Goal: Complete application form: Complete application form

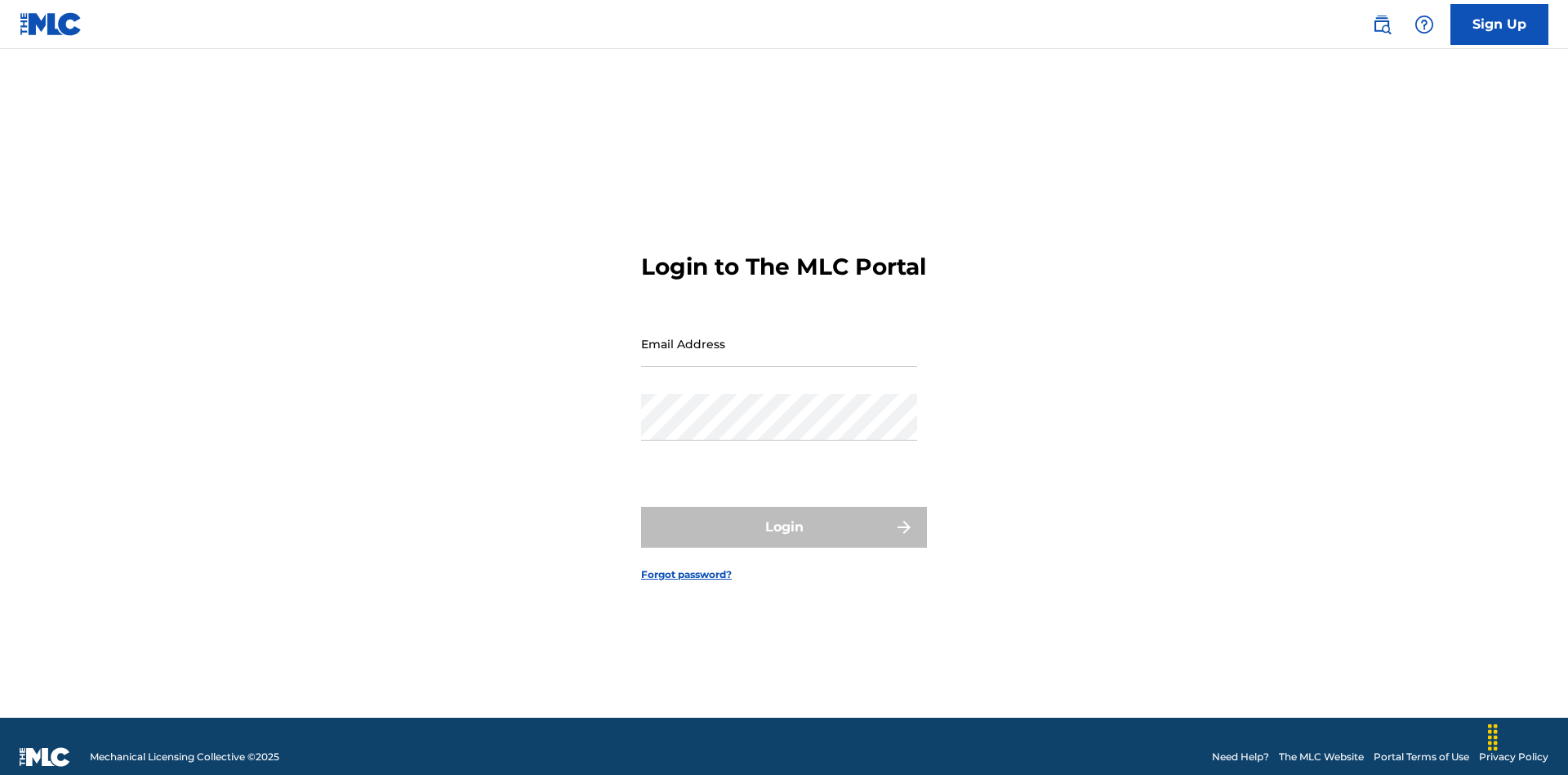
scroll to position [22, 0]
click at [780, 336] on input "Email Address" at bounding box center [780, 342] width 277 height 46
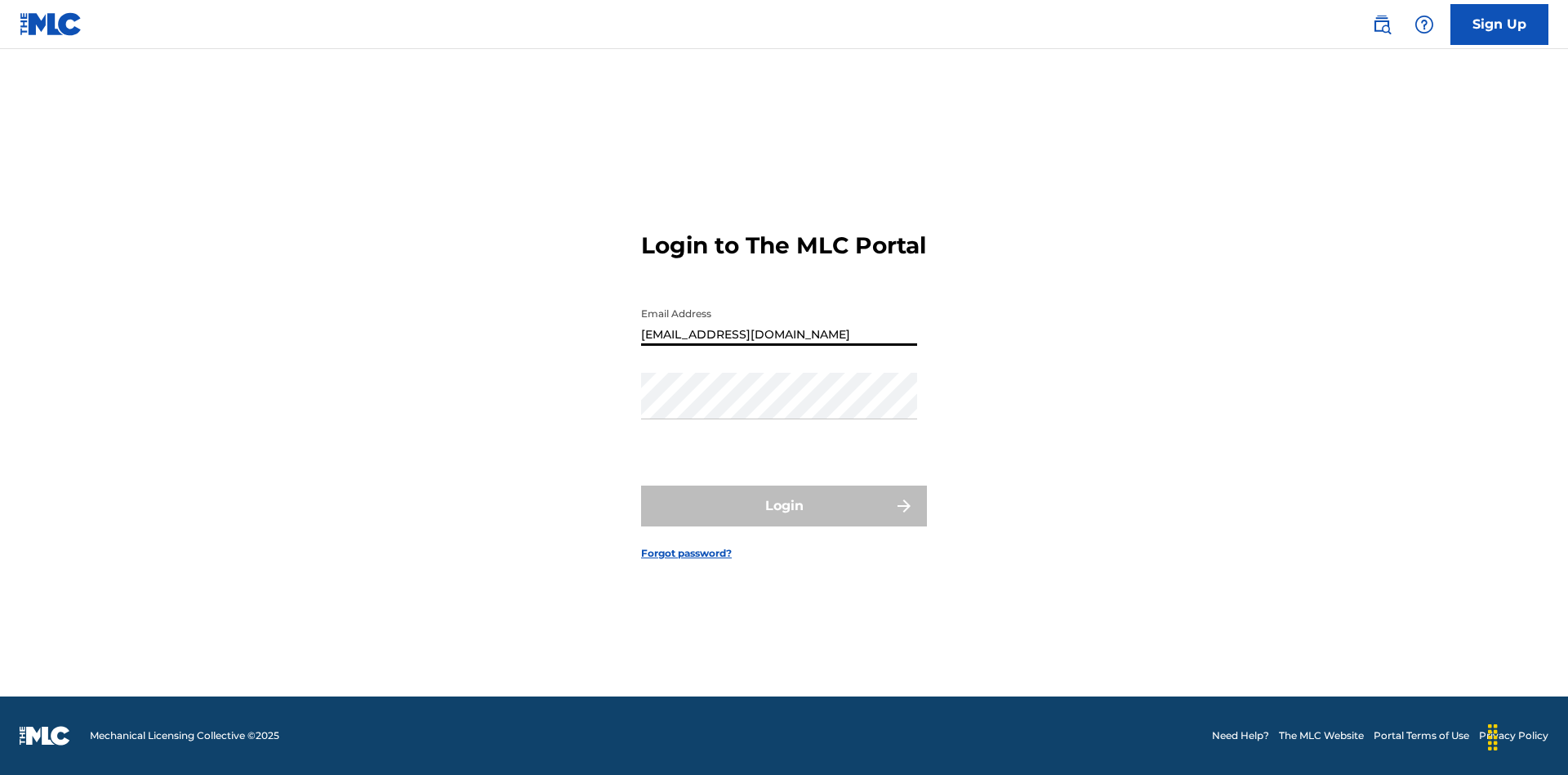
type input "[EMAIL_ADDRESS][DOMAIN_NAME]"
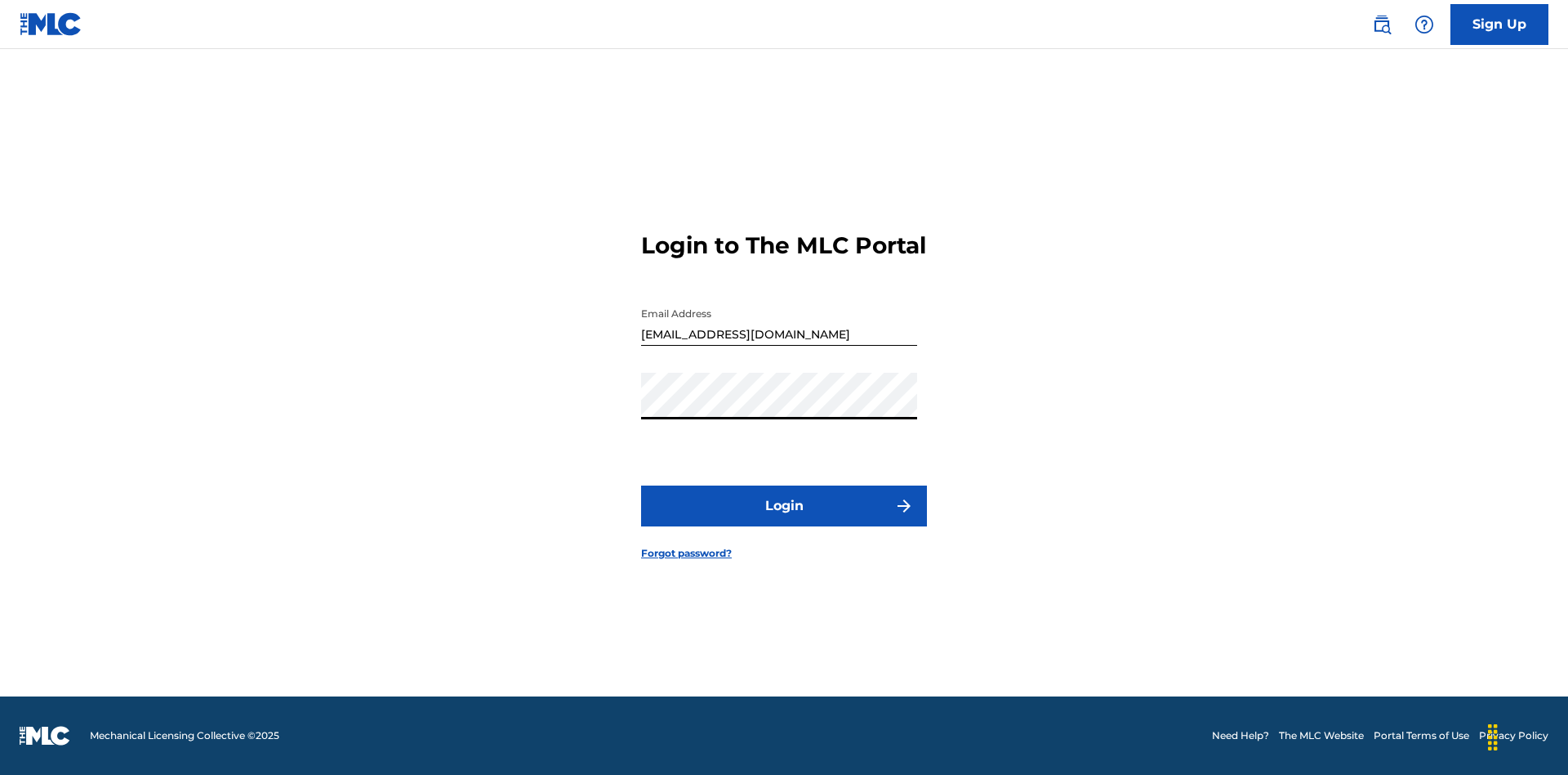
click at [784, 520] on button "Login" at bounding box center [784, 506] width 286 height 41
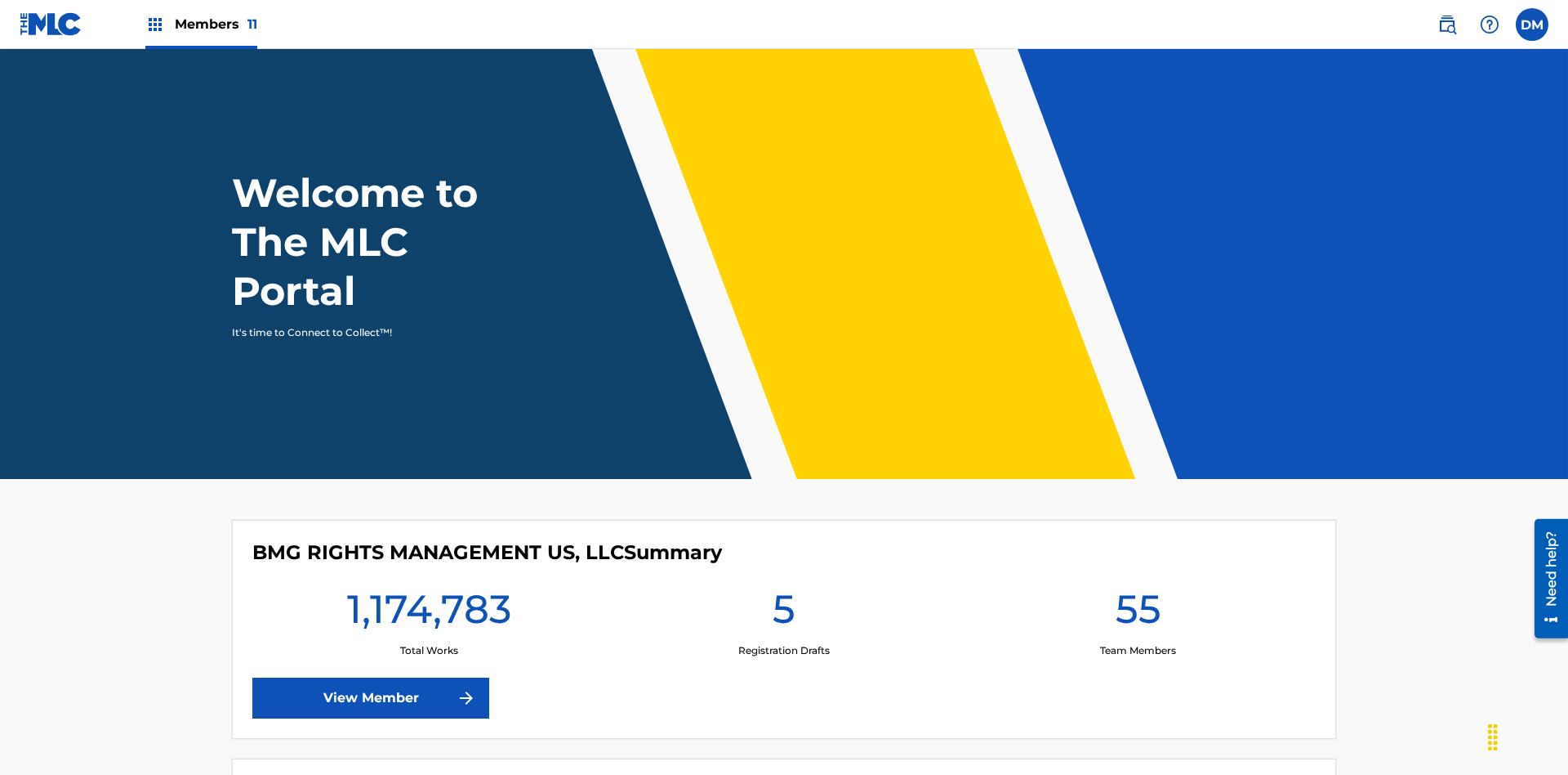
click at [1532, 24] on label at bounding box center [1532, 24] width 32 height 32
click at [1532, 25] on input "[PERSON_NAME] [PERSON_NAME] [PERSON_NAME][EMAIL_ADDRESS][DOMAIN_NAME] Profile L…" at bounding box center [1532, 25] width 0 height 0
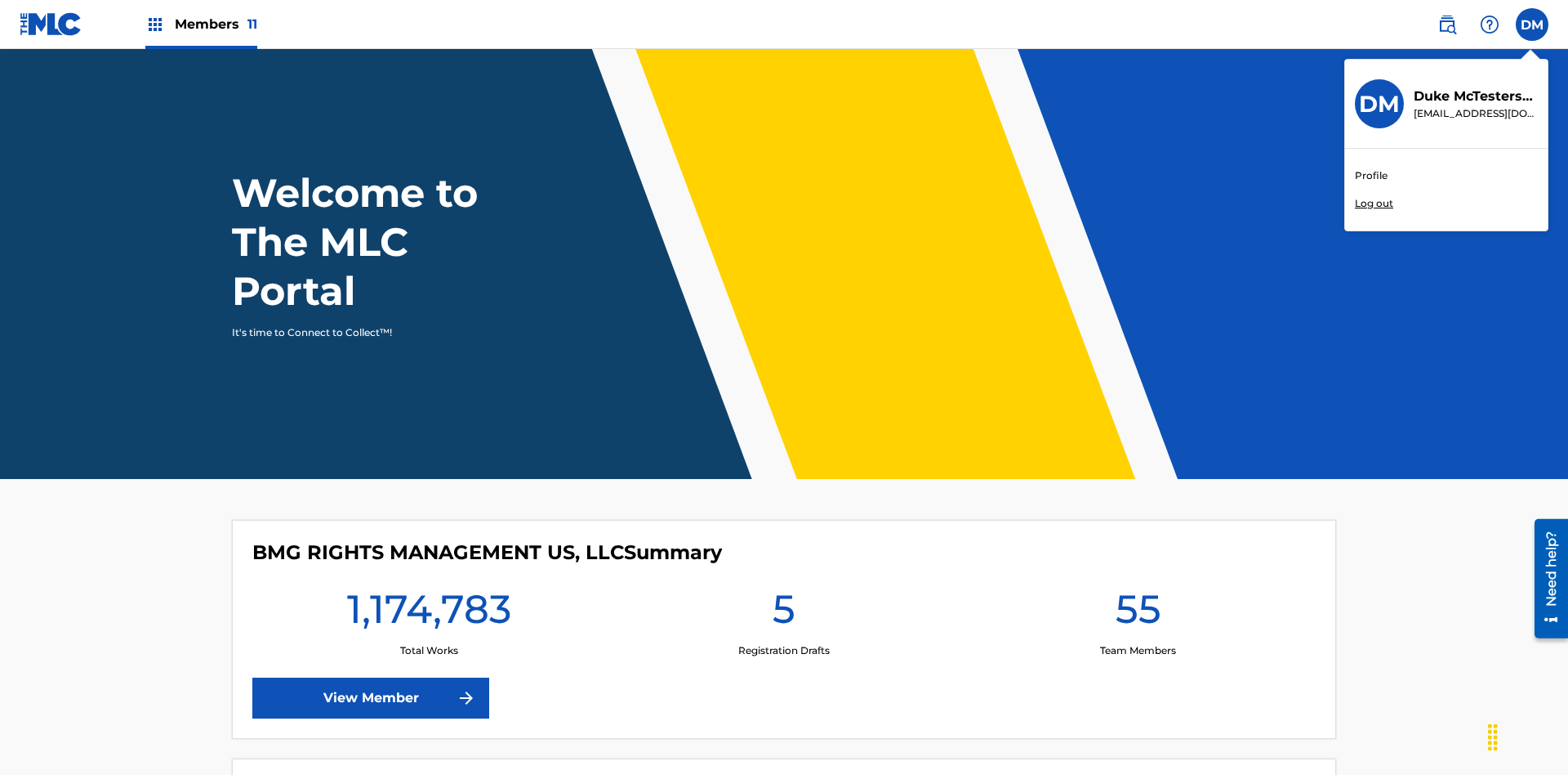
click at [1371, 176] on link "Profile" at bounding box center [1371, 176] width 32 height 15
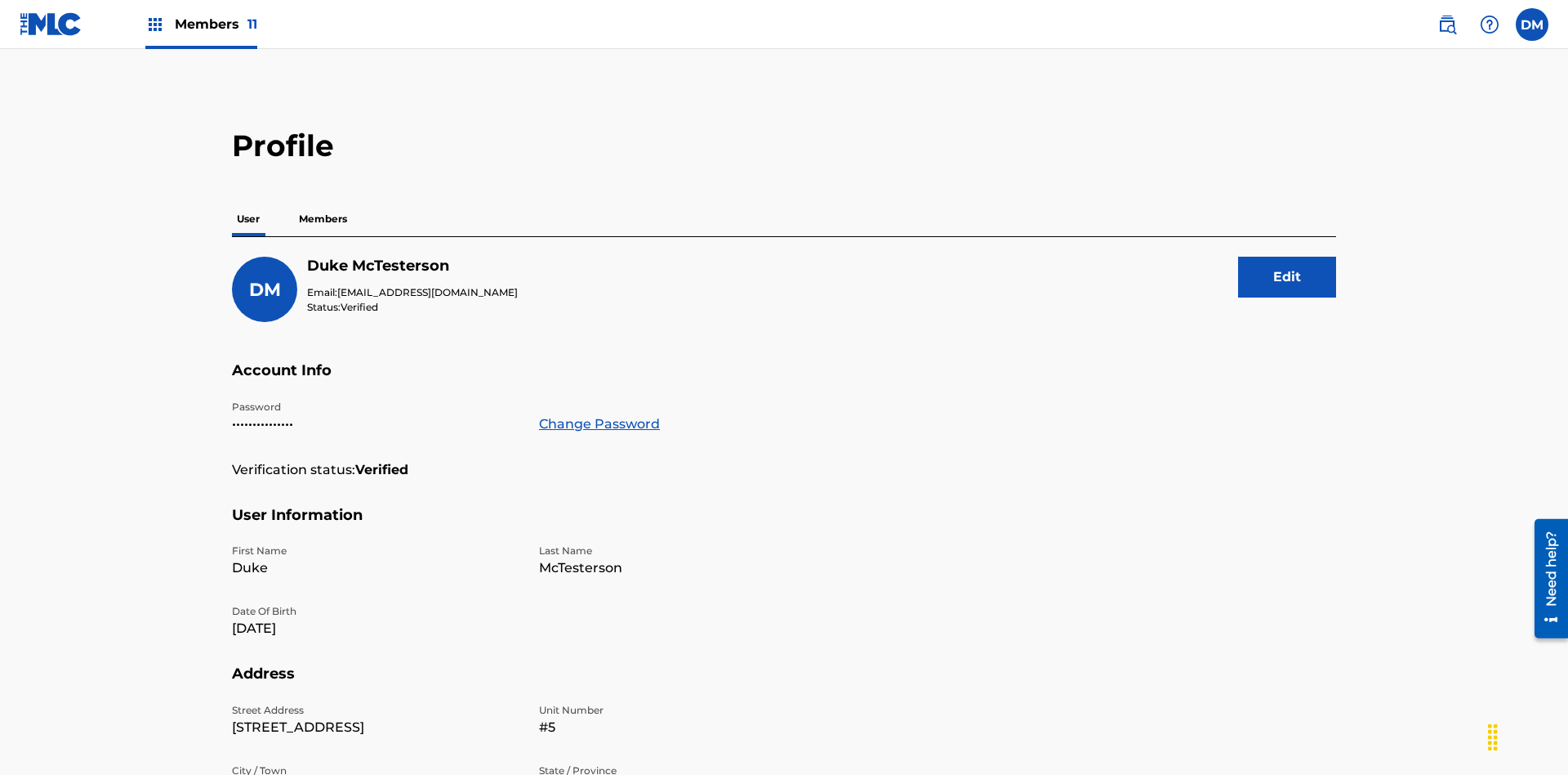
click at [324, 202] on p "Members" at bounding box center [323, 219] width 58 height 34
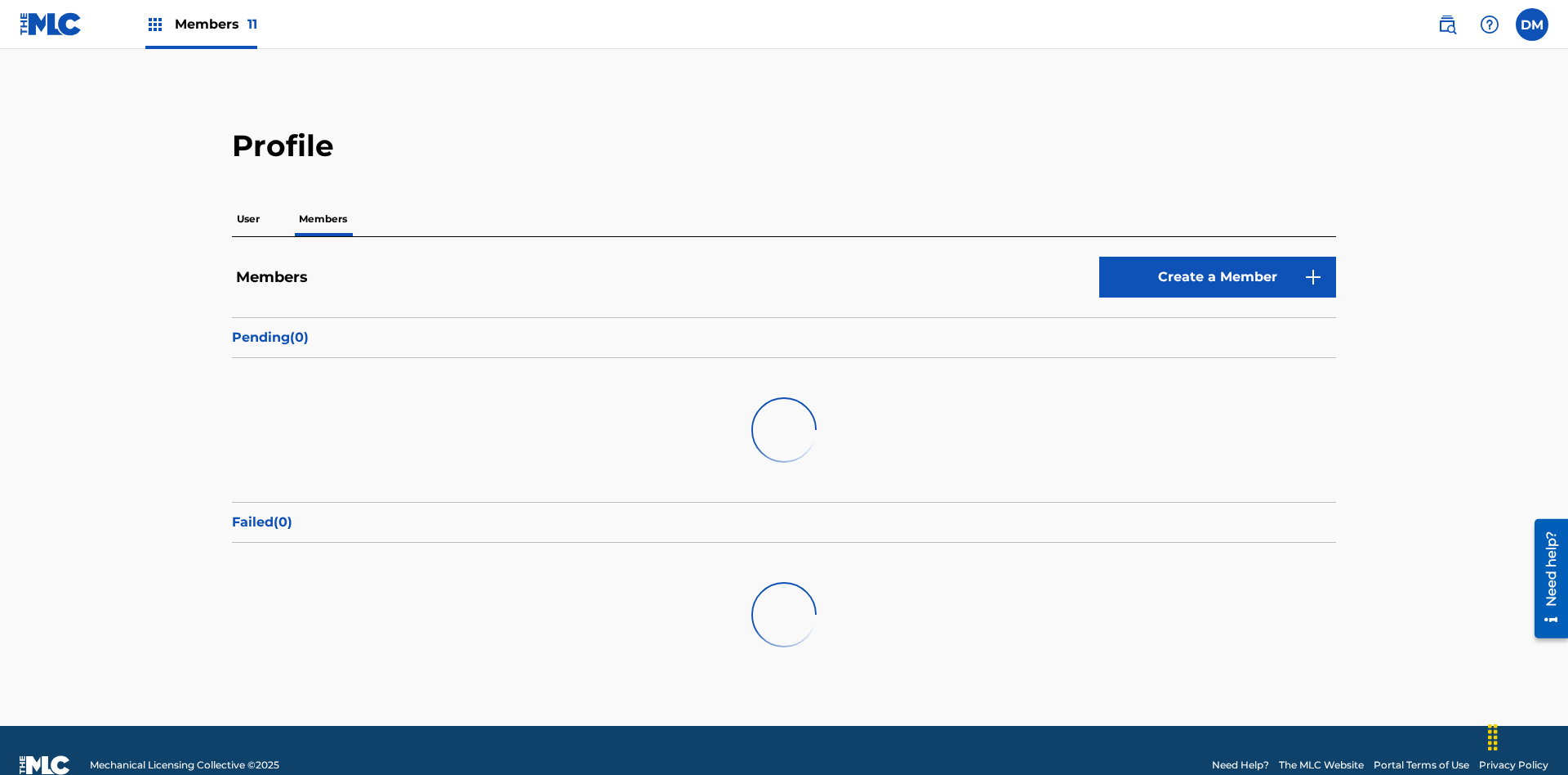
click at [1218, 257] on link "Create a Member" at bounding box center [1218, 278] width 237 height 41
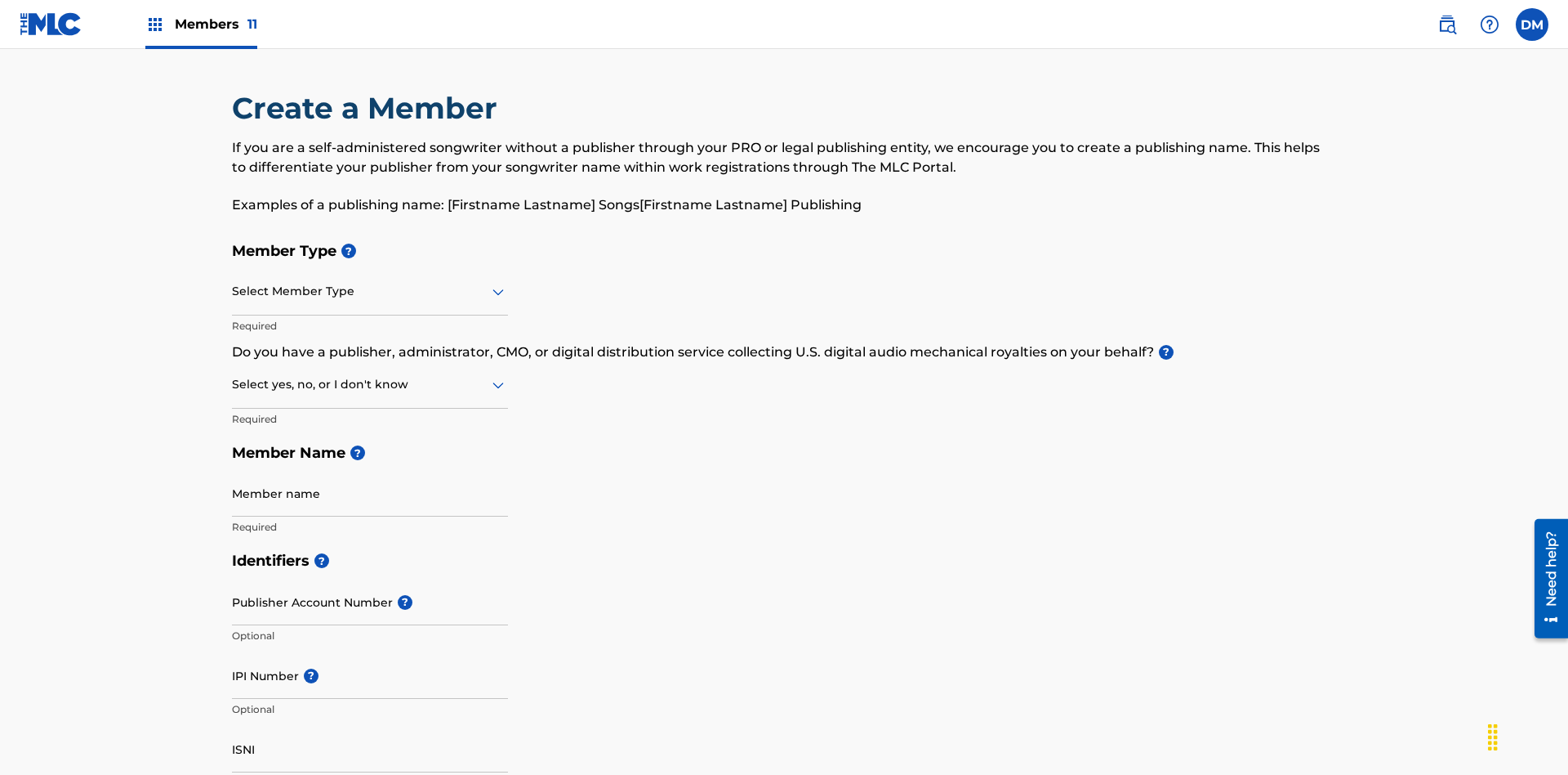
click at [232, 283] on input "text" at bounding box center [233, 290] width 3 height 17
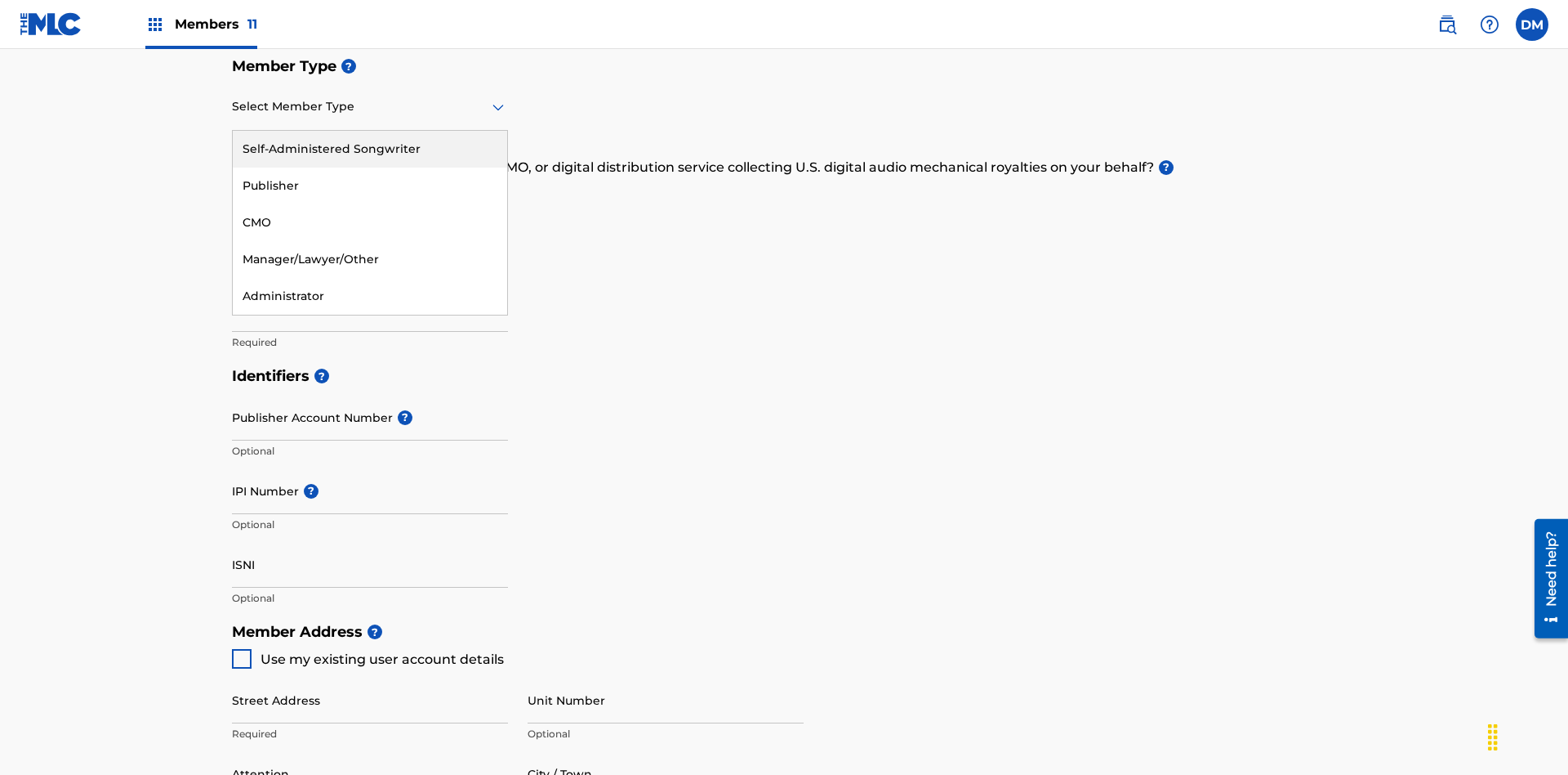
click at [370, 149] on div "Self-Administered Songwriter" at bounding box center [370, 148] width 275 height 36
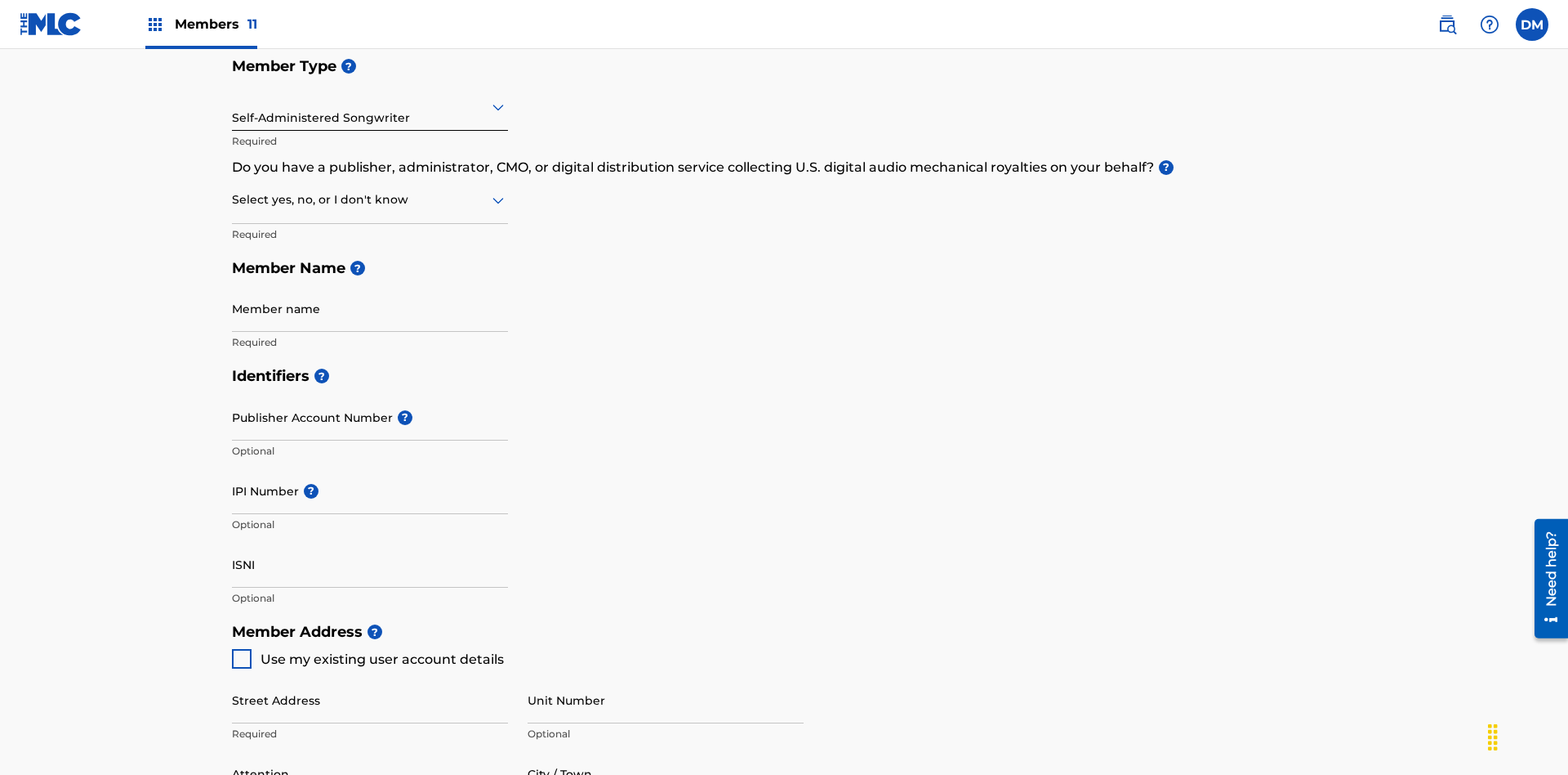
scroll to position [278, 0]
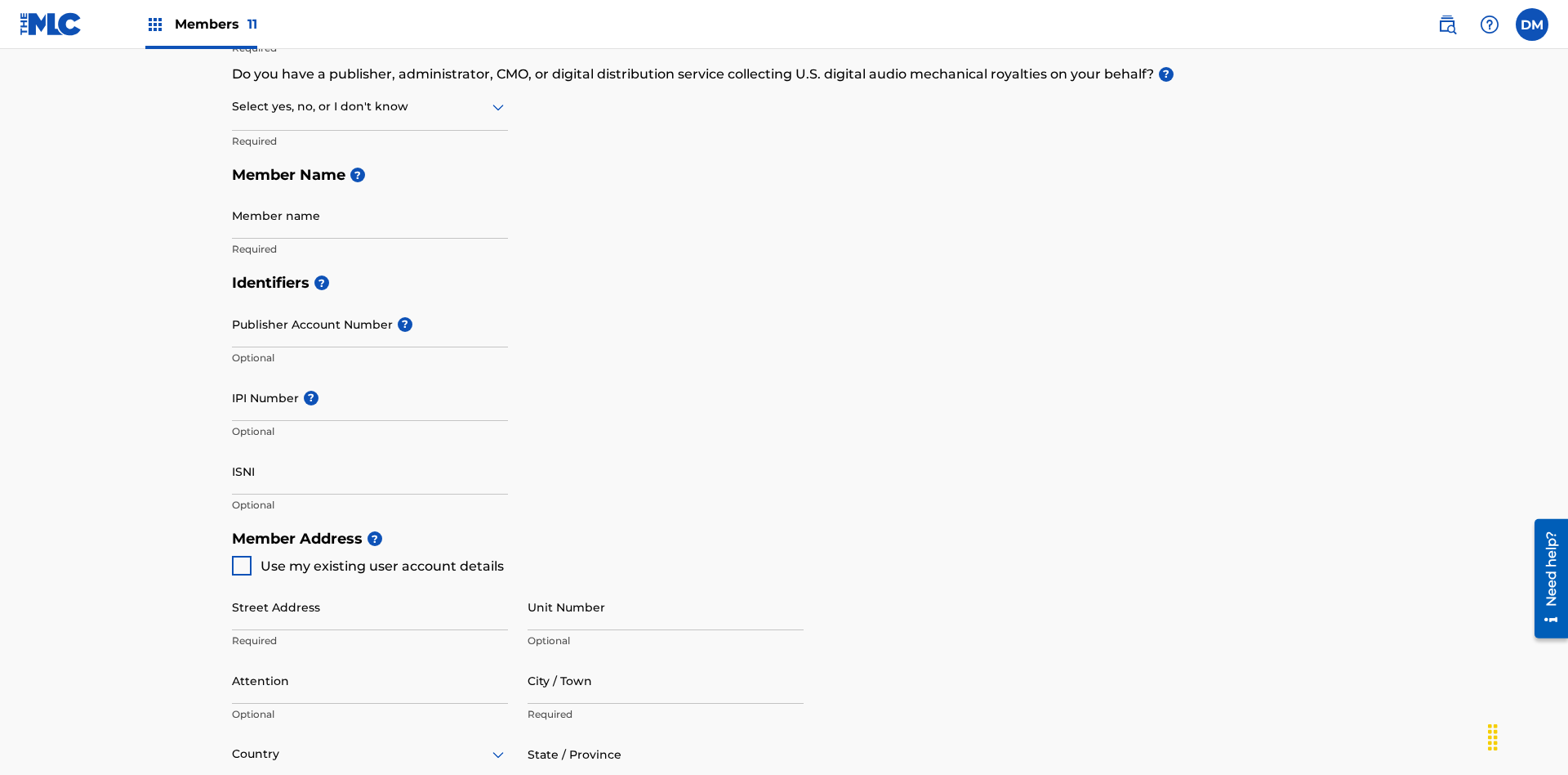
click at [232, 106] on input "text" at bounding box center [233, 106] width 3 height 17
click at [370, 185] on div "No" at bounding box center [370, 185] width 275 height 36
click at [367, 558] on span "Use my existing user account details" at bounding box center [382, 566] width 243 height 16
type input "[STREET_ADDRESS]"
type input "Columbus"
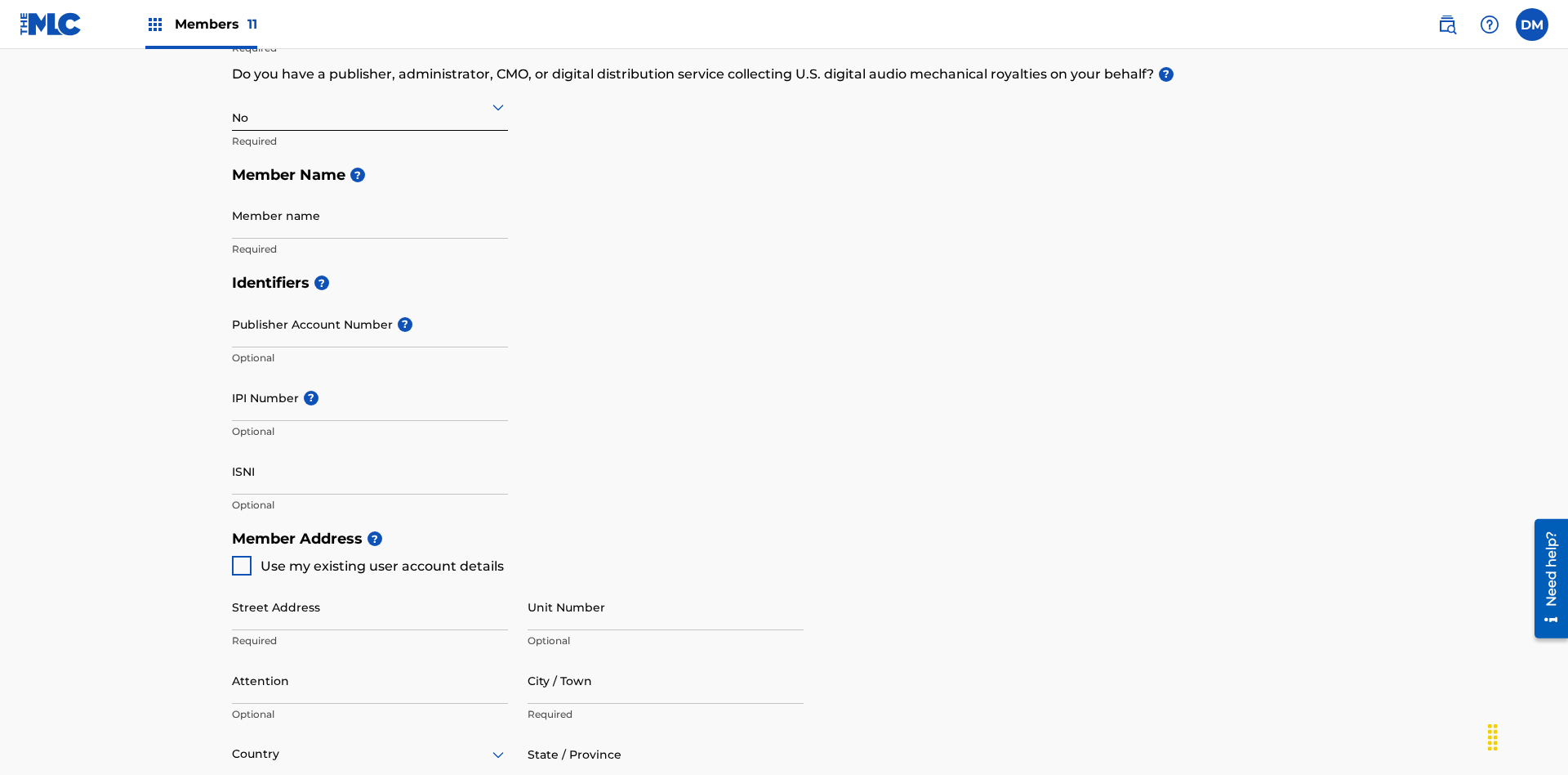
type input "43203"
type input "740"
type input "8086351"
type input "[EMAIL_ADDRESS][DOMAIN_NAME]"
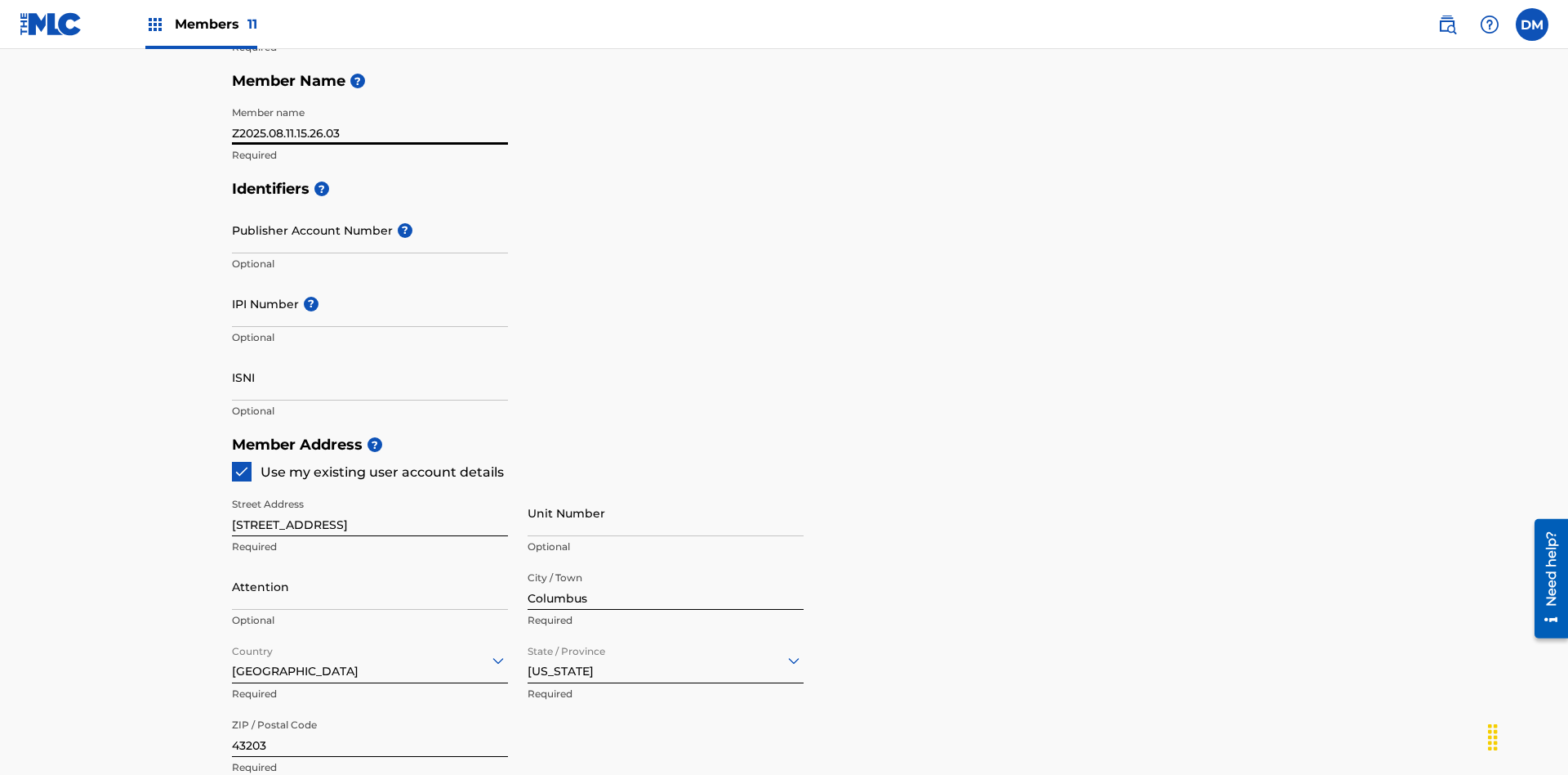
type input "Z2025.08.11.15.26.03"
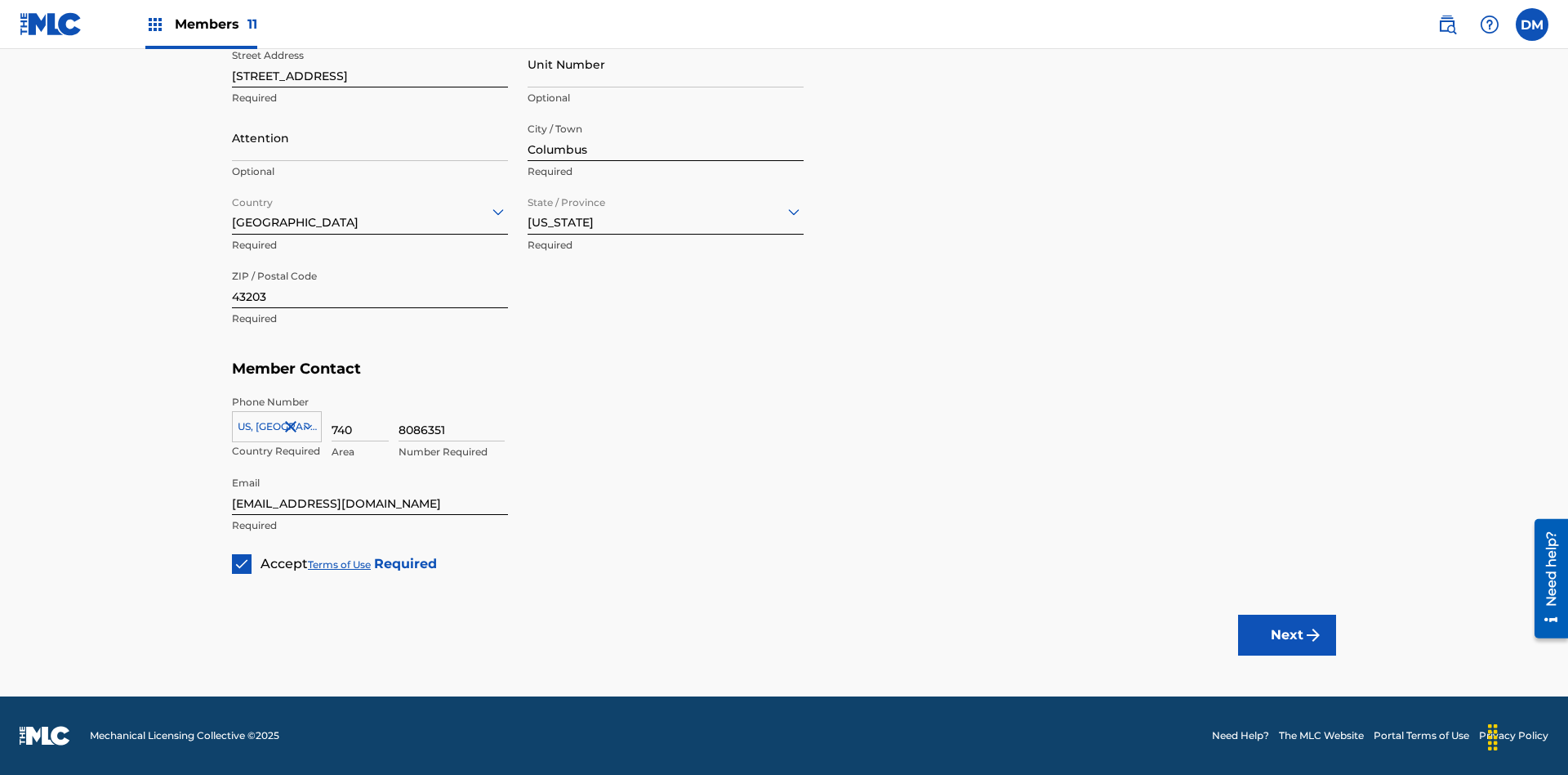
click at [1288, 634] on button "Next" at bounding box center [1288, 635] width 98 height 41
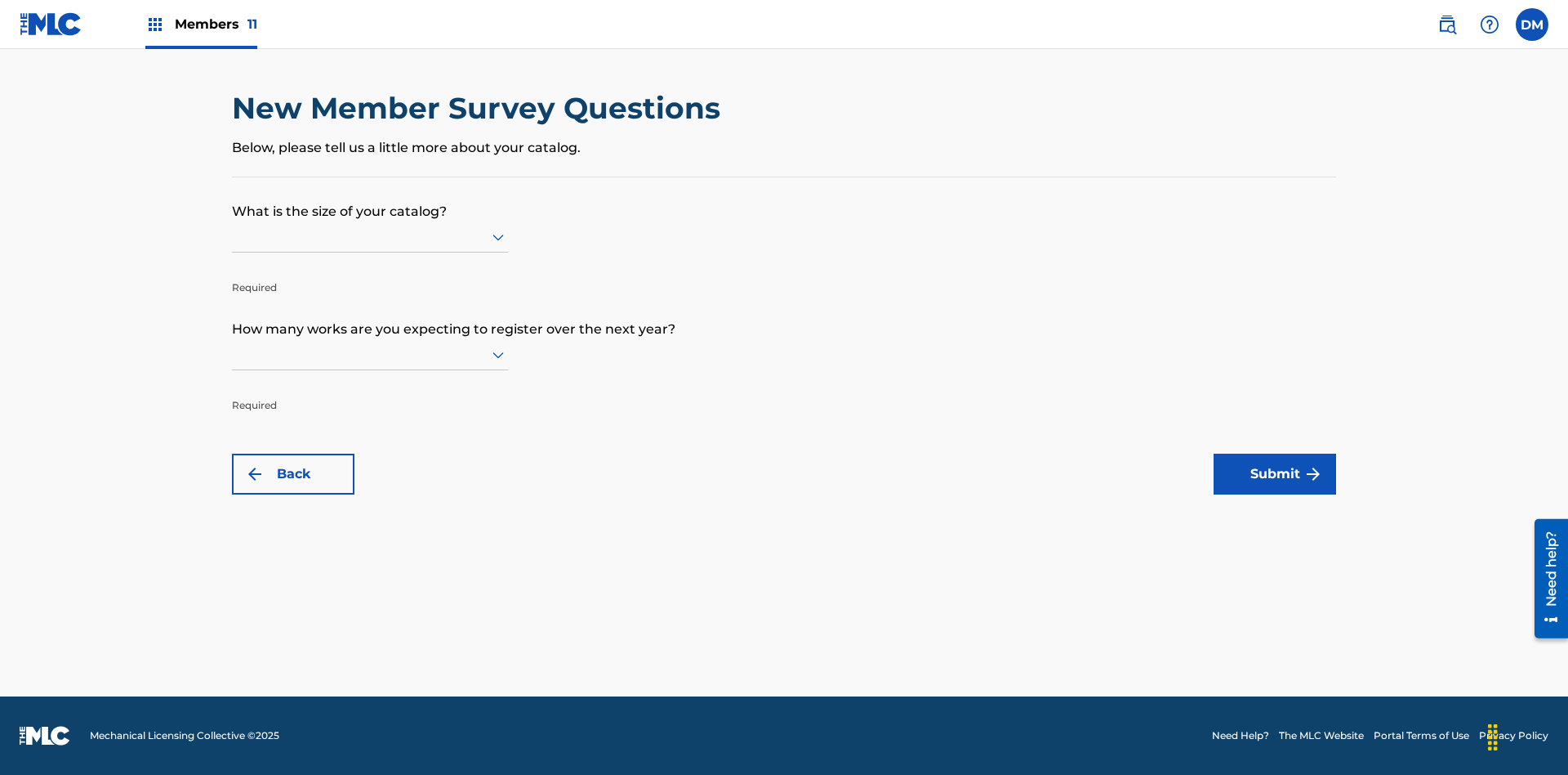
click at [232, 236] on input "text" at bounding box center [233, 235] width 3 height 17
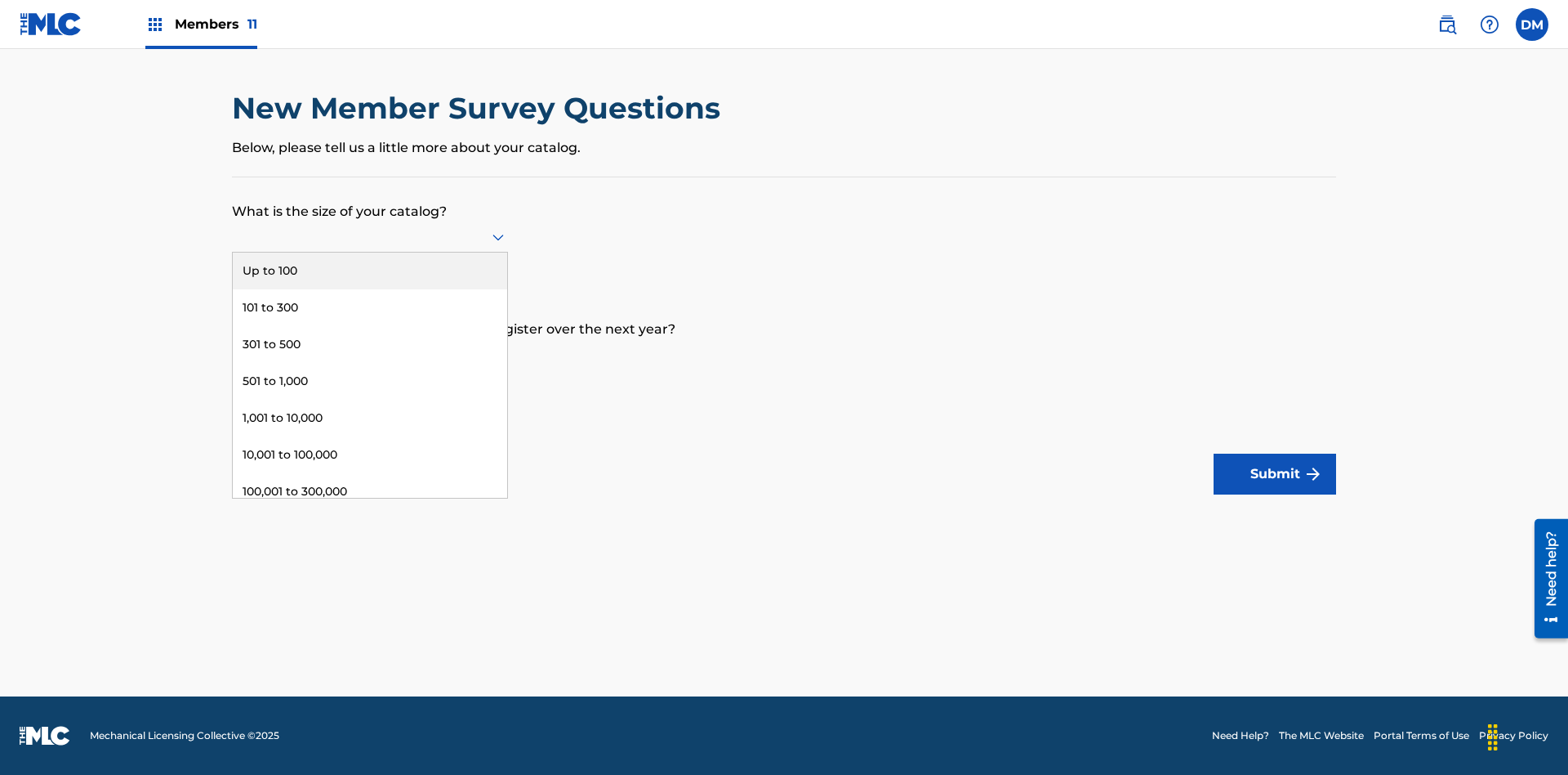
click at [370, 546] on div "Over 500,000" at bounding box center [370, 564] width 275 height 36
click at [232, 354] on input "text" at bounding box center [233, 353] width 3 height 17
